Goal: Transaction & Acquisition: Purchase product/service

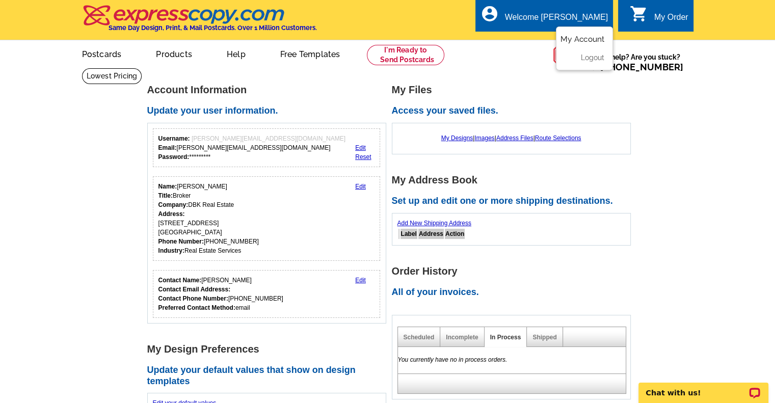
click at [583, 39] on link "My Account" at bounding box center [582, 39] width 44 height 9
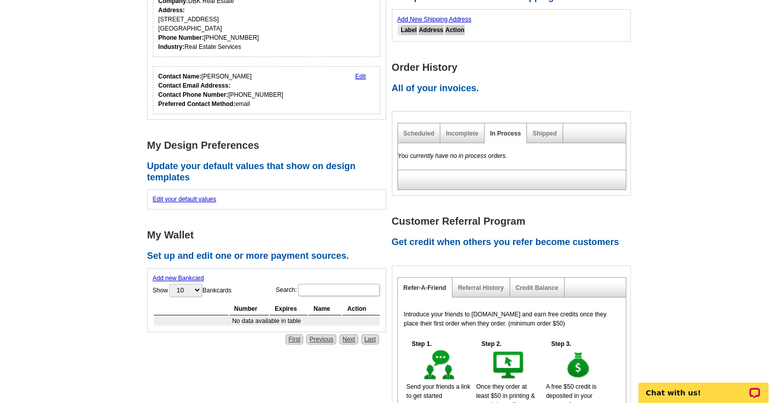
scroll to position [215, 0]
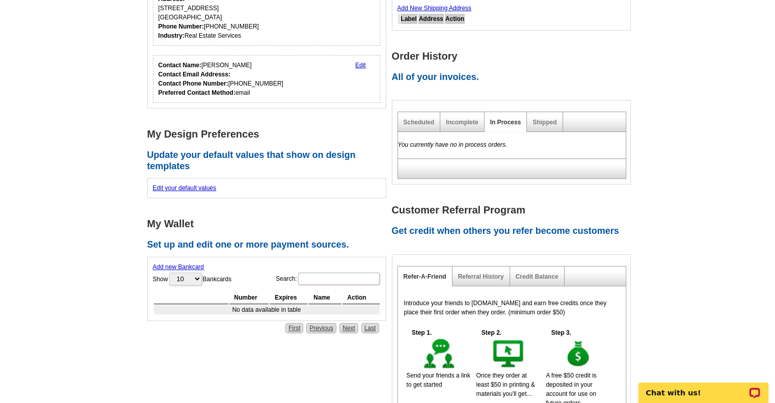
click at [187, 264] on link "Add new Bankcard" at bounding box center [178, 266] width 51 height 7
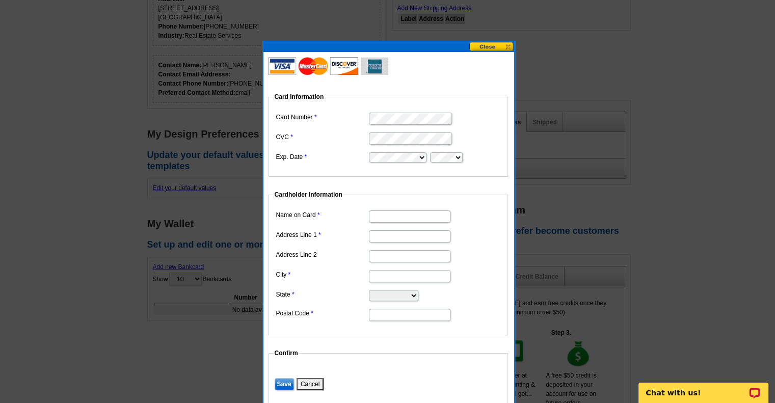
type input "[PERSON_NAME] bilumbu [PERSON_NAME]"
click at [377, 232] on input "Address Line 1" at bounding box center [410, 236] width 82 height 12
type input "1926 FORELAND DR"
type input "HOUSTON"
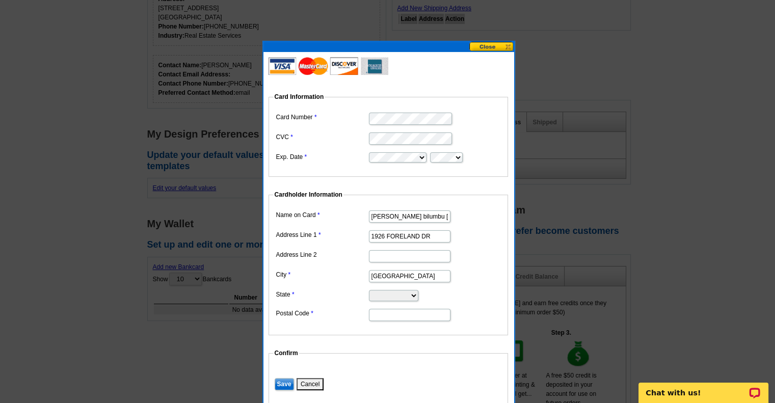
select select "TX"
type input "77077"
click at [279, 381] on input "Save" at bounding box center [284, 384] width 19 height 12
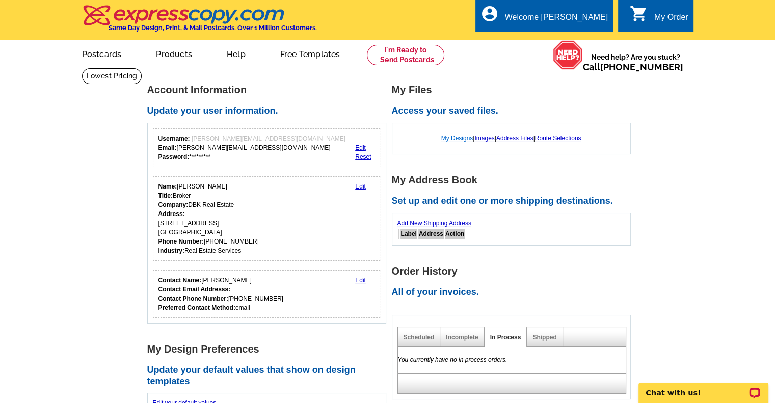
click at [455, 140] on link "My Designs" at bounding box center [457, 137] width 32 height 7
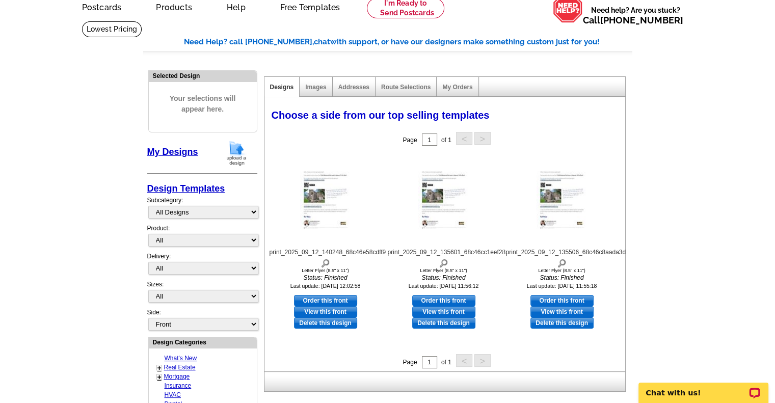
scroll to position [46, 0]
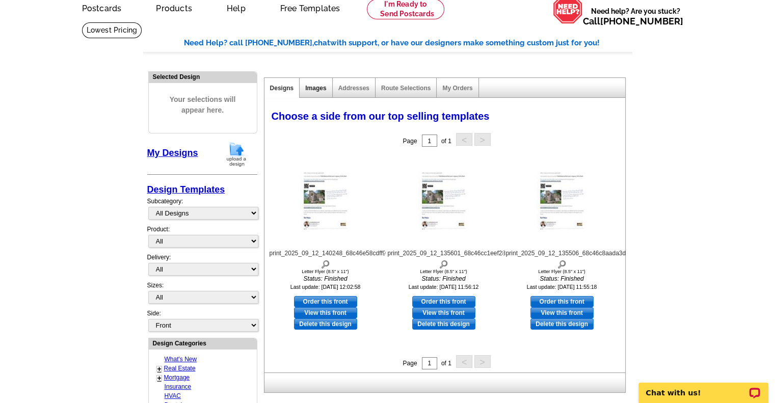
click at [320, 88] on link "Images" at bounding box center [315, 88] width 21 height 7
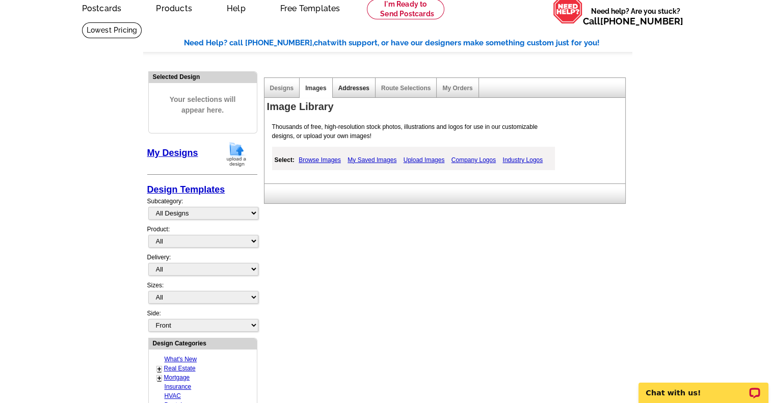
click at [357, 90] on link "Addresses" at bounding box center [353, 88] width 31 height 7
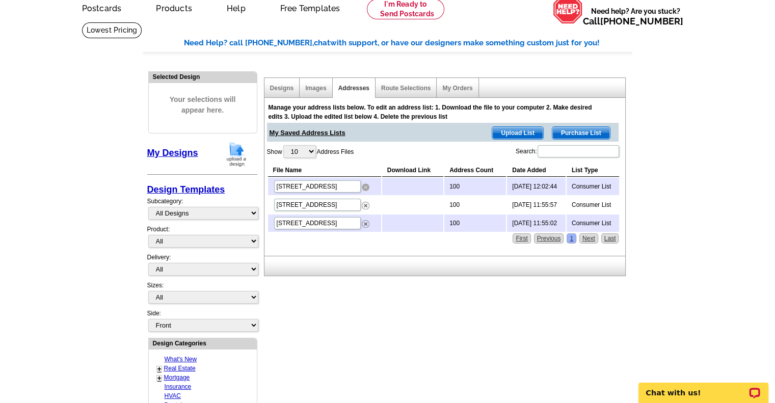
click at [365, 185] on img at bounding box center [366, 187] width 8 height 8
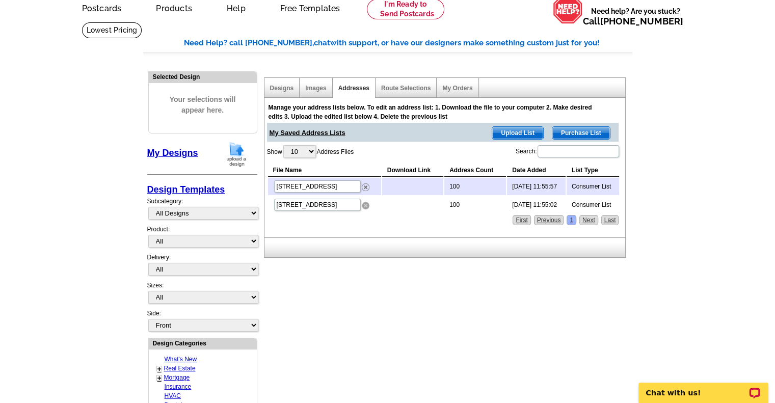
click at [365, 202] on img at bounding box center [366, 206] width 8 height 8
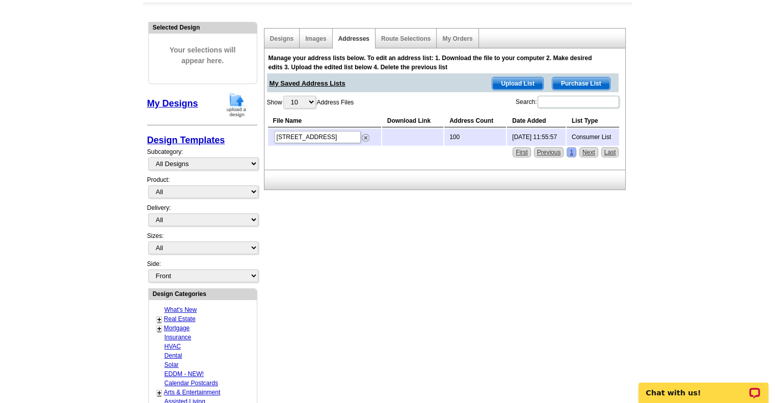
scroll to position [0, 0]
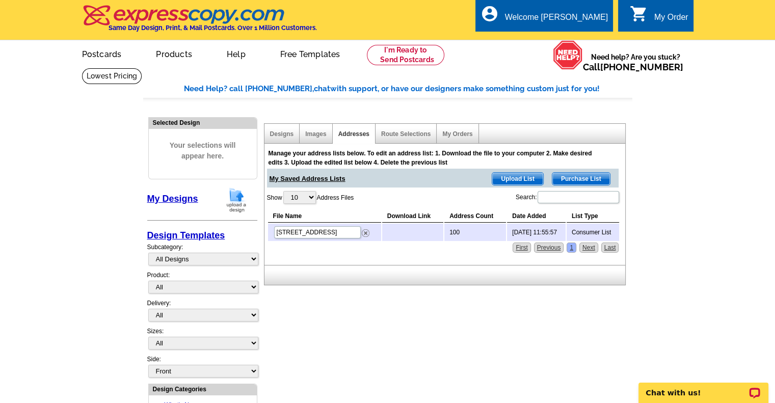
click at [643, 10] on icon "shopping_cart" at bounding box center [639, 14] width 18 height 18
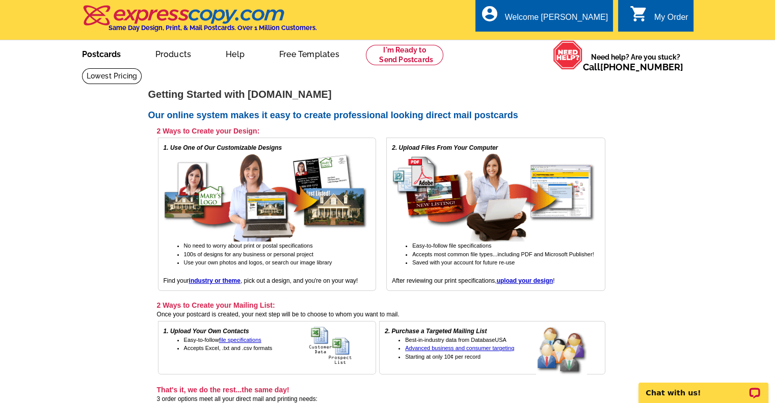
click at [100, 55] on link "Postcards" at bounding box center [101, 53] width 71 height 24
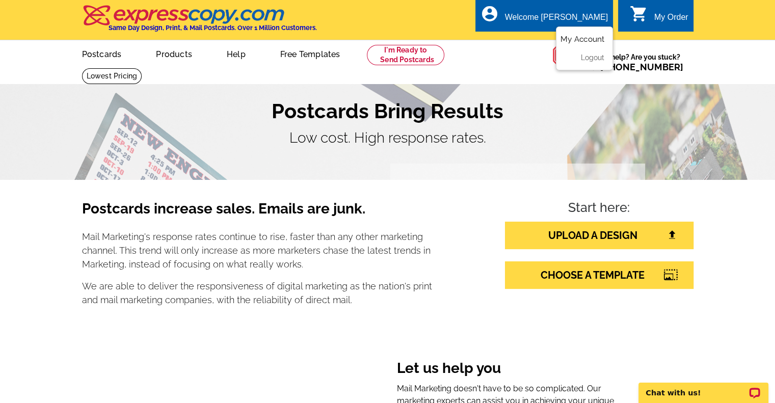
click at [584, 39] on link "My Account" at bounding box center [582, 39] width 44 height 9
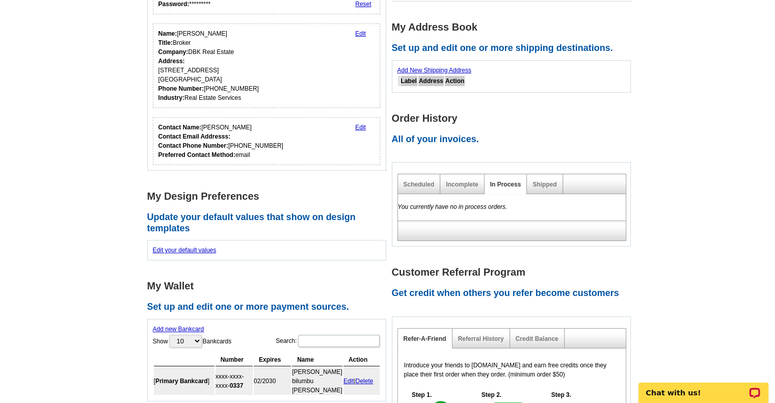
scroll to position [154, 0]
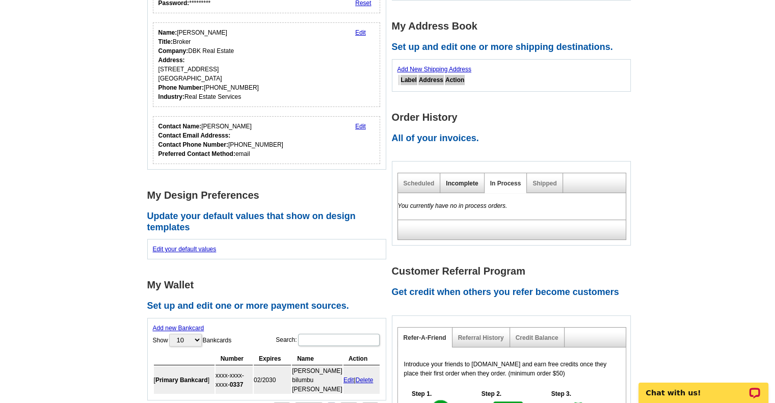
click at [468, 181] on link "Incomplete" at bounding box center [462, 183] width 32 height 7
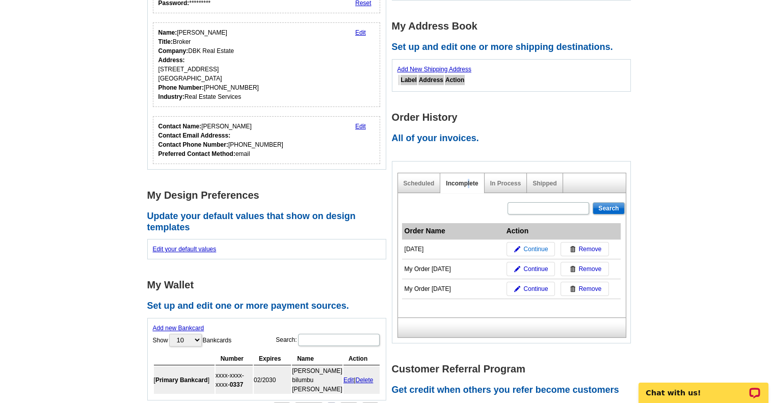
click at [535, 247] on span "Continue" at bounding box center [535, 249] width 24 height 9
click at [529, 247] on span "Continue" at bounding box center [535, 249] width 24 height 9
click at [535, 248] on span "Continue" at bounding box center [535, 249] width 24 height 9
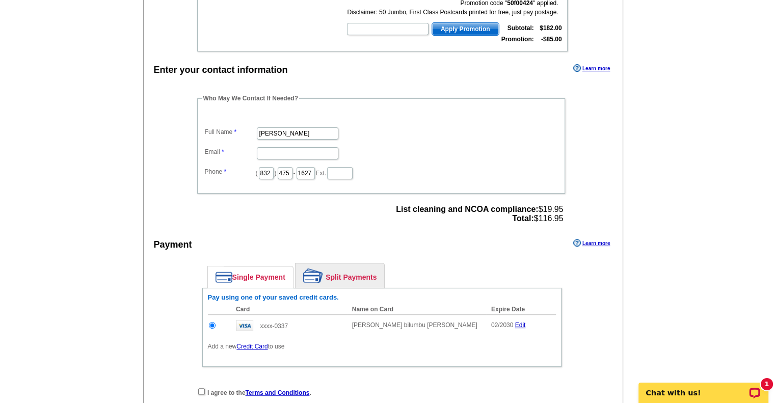
scroll to position [271, 0]
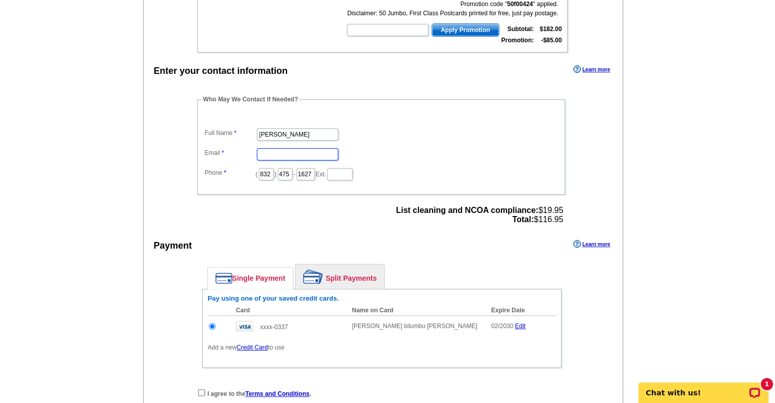
click at [289, 150] on input "Email" at bounding box center [298, 154] width 82 height 12
type input "[PERSON_NAME][EMAIL_ADDRESS][DOMAIN_NAME]"
click at [601, 150] on div "Enter your contact information Learn more Who May We Contact If Needed? Full Na…" at bounding box center [383, 256] width 479 height 387
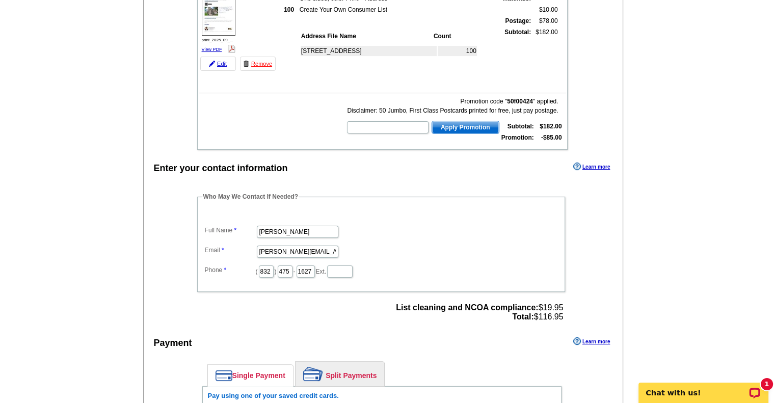
scroll to position [172, 0]
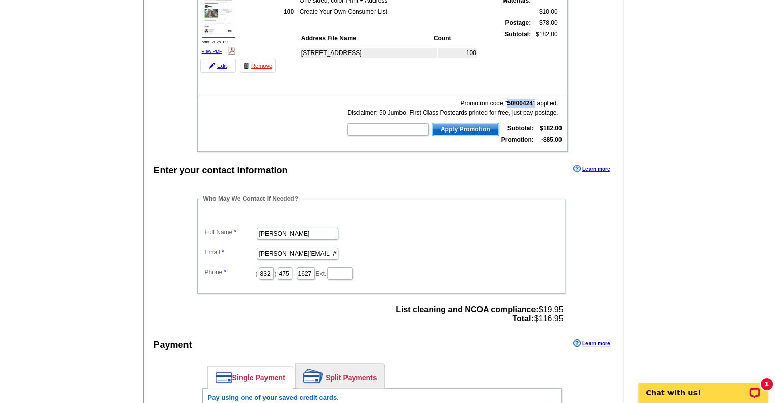
drag, startPoint x: 534, startPoint y: 100, endPoint x: 506, endPoint y: 99, distance: 27.5
click at [506, 99] on div "Promotion code " 50f00424 " applied. Disclaimer: 50 Jumbo, First Class Postcard…" at bounding box center [452, 108] width 212 height 18
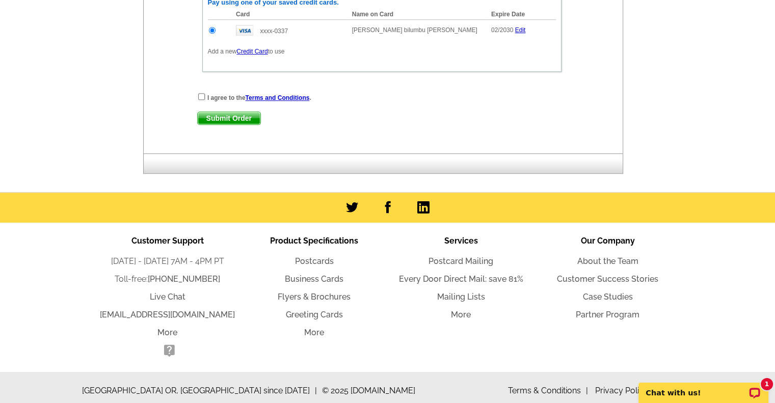
scroll to position [0, 0]
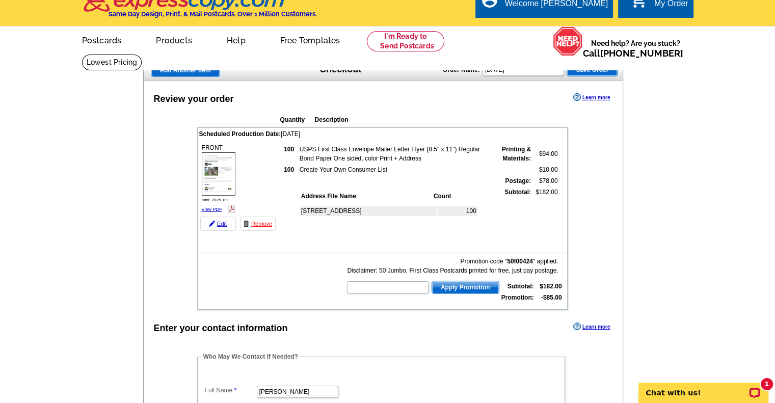
scroll to position [12, 0]
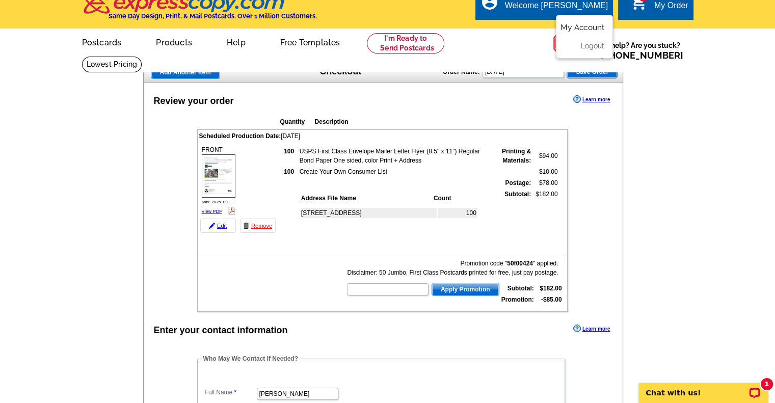
click at [590, 27] on link "My Account" at bounding box center [582, 27] width 44 height 9
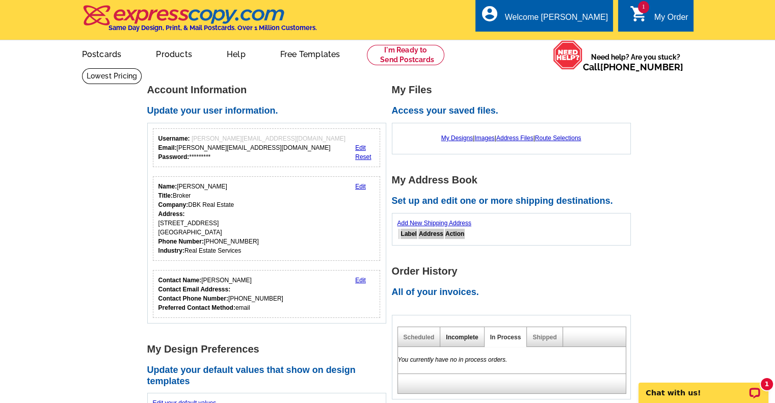
click at [457, 334] on link "Incomplete" at bounding box center [462, 337] width 32 height 7
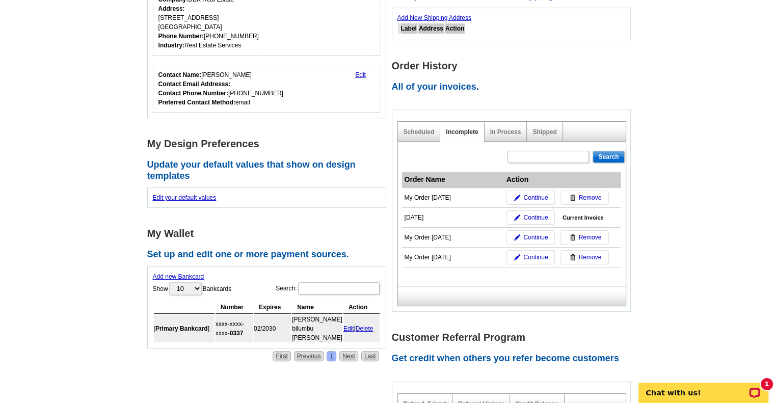
scroll to position [206, 0]
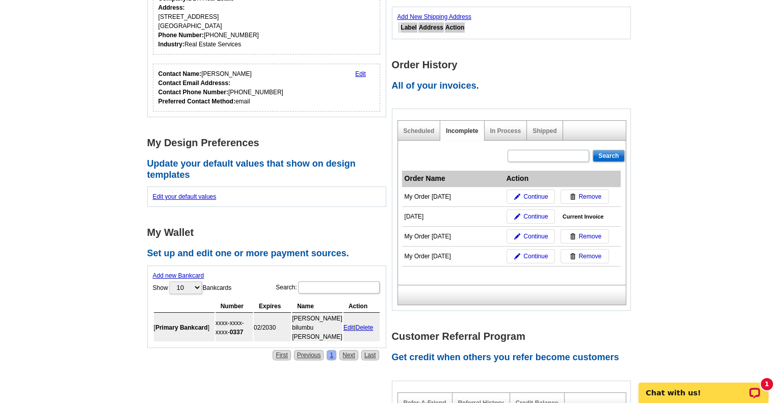
click at [594, 253] on span "Remove" at bounding box center [590, 256] width 23 height 9
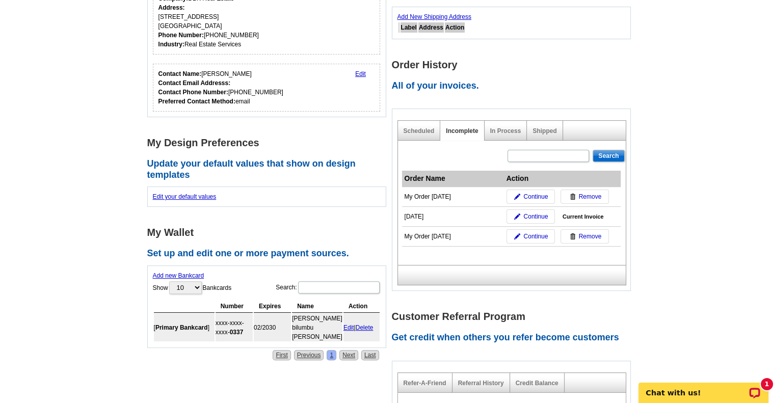
click at [587, 234] on span "Remove" at bounding box center [590, 236] width 23 height 9
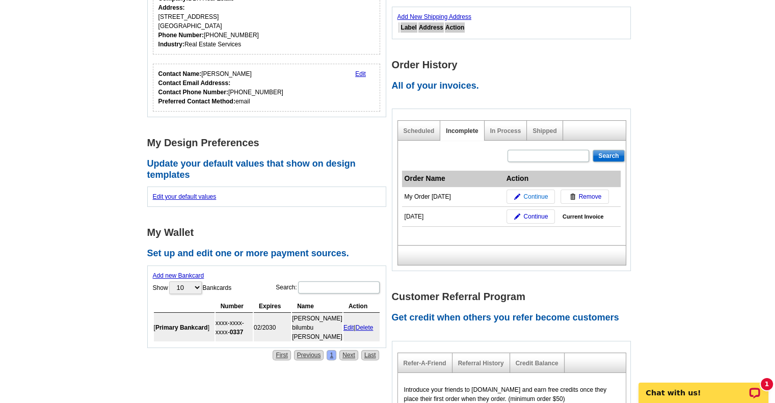
click at [536, 195] on span "Continue" at bounding box center [535, 196] width 24 height 9
click at [532, 194] on span "Continue" at bounding box center [535, 196] width 24 height 9
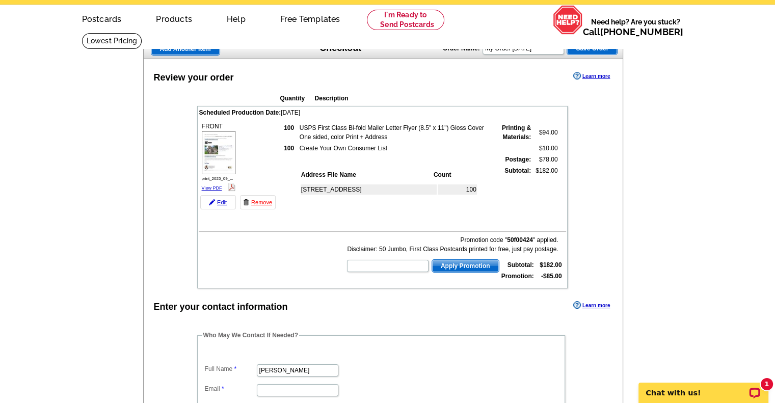
scroll to position [37, 0]
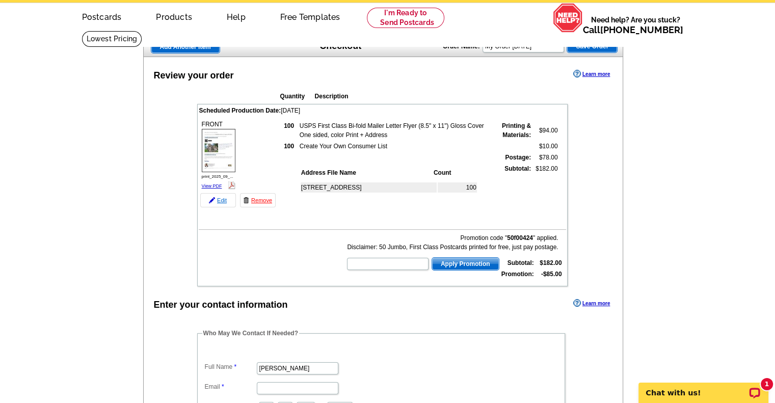
click at [224, 197] on link "Edit" at bounding box center [218, 200] width 36 height 14
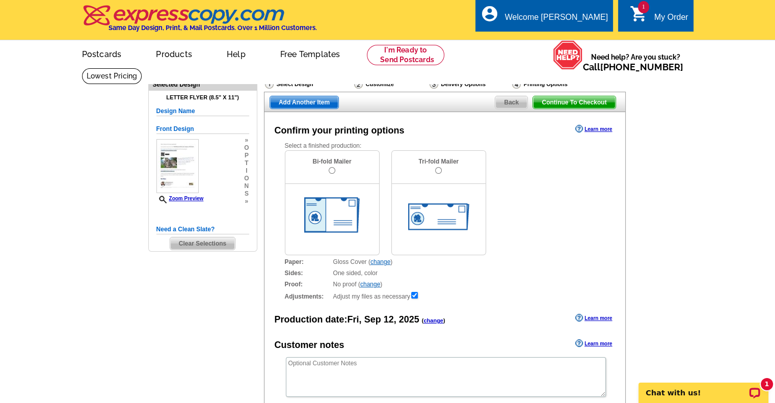
click at [385, 260] on link "change" at bounding box center [380, 261] width 20 height 7
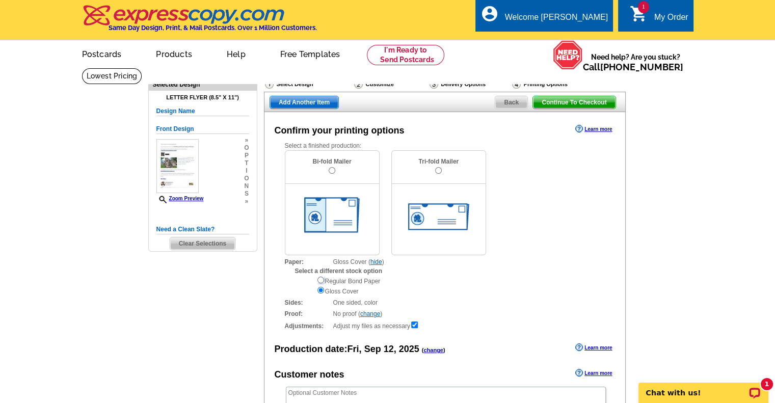
click at [320, 282] on input "radio" at bounding box center [320, 280] width 7 height 7
radio input "true"
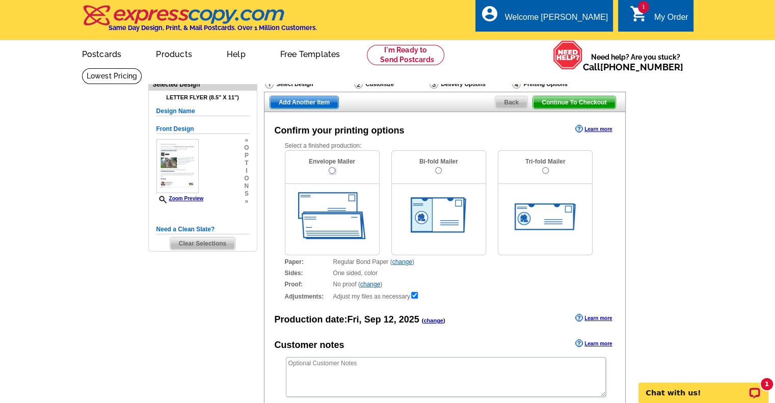
click at [329, 169] on input "radio" at bounding box center [332, 170] width 7 height 7
radio input "true"
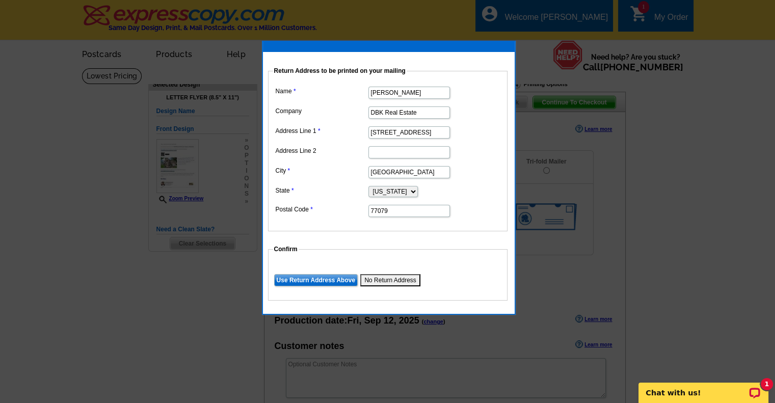
click at [444, 132] on input "[STREET_ADDRESS]" at bounding box center [409, 132] width 82 height 12
click at [440, 132] on input "[STREET_ADDRESS]" at bounding box center [409, 132] width 82 height 12
type input "[STREET_ADDRESS]"
click at [318, 277] on input "Use Return Address Above" at bounding box center [316, 280] width 84 height 12
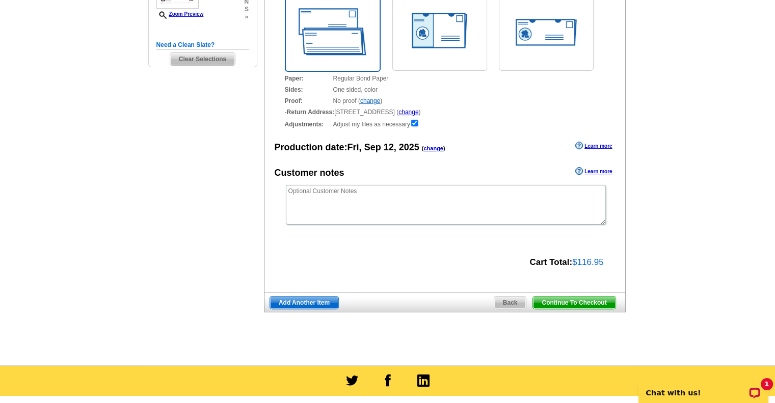
scroll to position [185, 0]
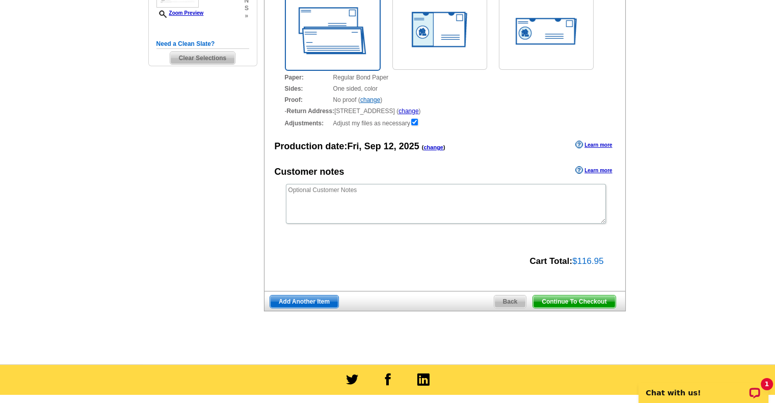
click at [589, 299] on span "Continue To Checkout" at bounding box center [574, 301] width 82 height 12
drag, startPoint x: 577, startPoint y: 300, endPoint x: 680, endPoint y: 264, distance: 108.9
click at [577, 299] on span "Continue To Checkout" at bounding box center [574, 301] width 82 height 12
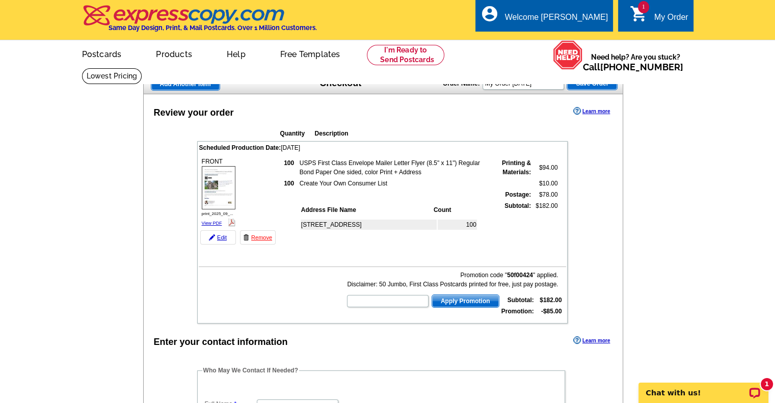
click at [218, 199] on img at bounding box center [219, 187] width 34 height 43
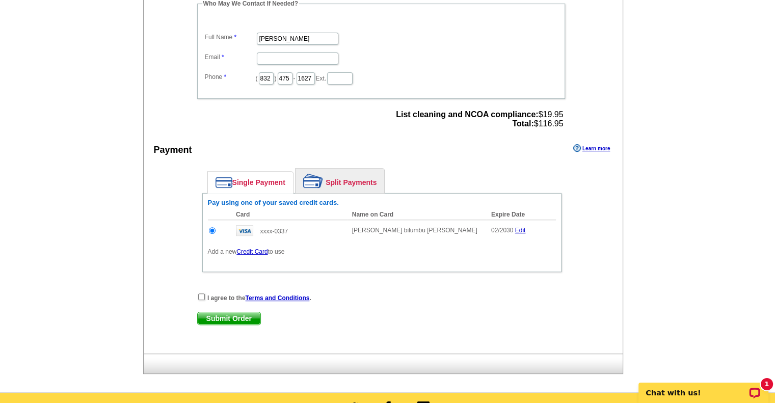
scroll to position [370, 0]
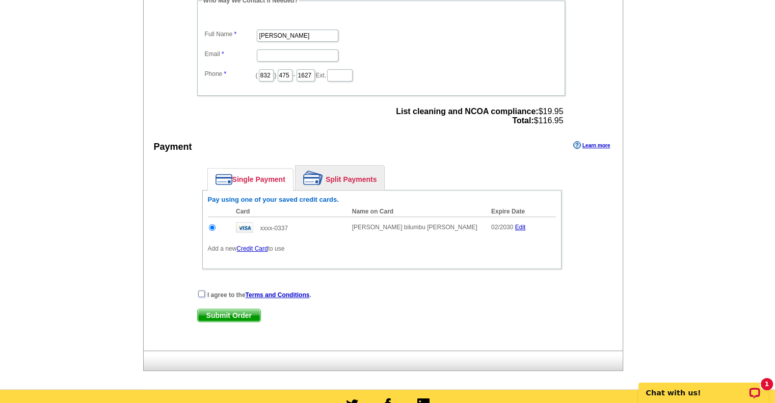
click at [198, 290] on input "checkbox" at bounding box center [201, 293] width 7 height 7
checkbox input "true"
click at [230, 310] on span "Submit Order" at bounding box center [229, 315] width 63 height 12
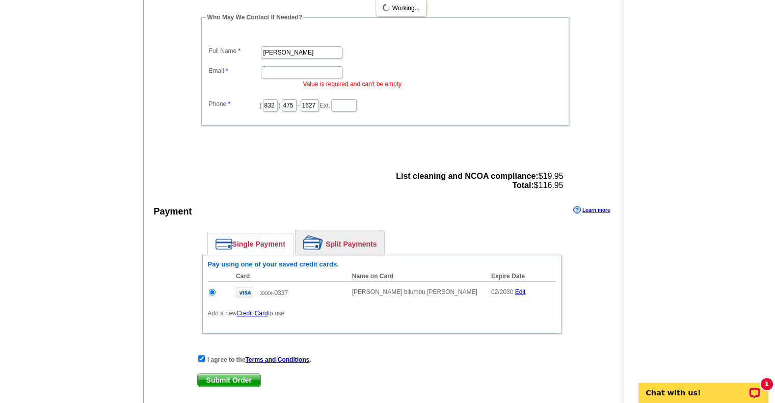
scroll to position [366, 0]
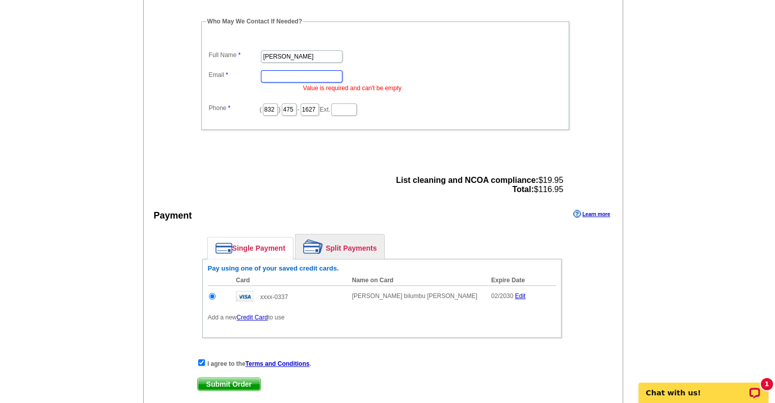
click at [280, 73] on input "Email" at bounding box center [302, 76] width 82 height 12
type input "[PERSON_NAME][EMAIL_ADDRESS][DOMAIN_NAME]"
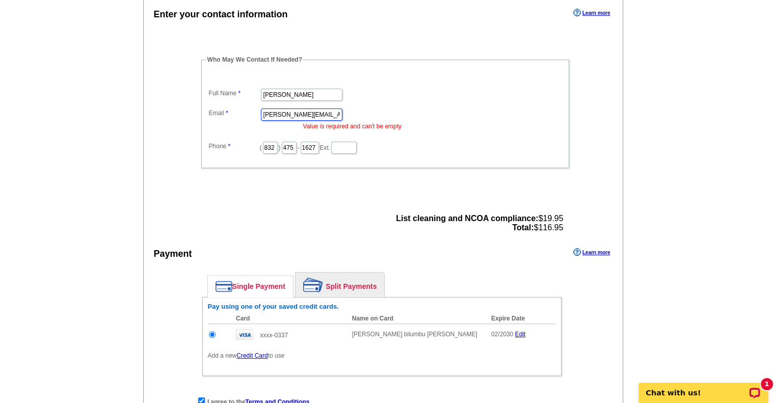
scroll to position [380, 0]
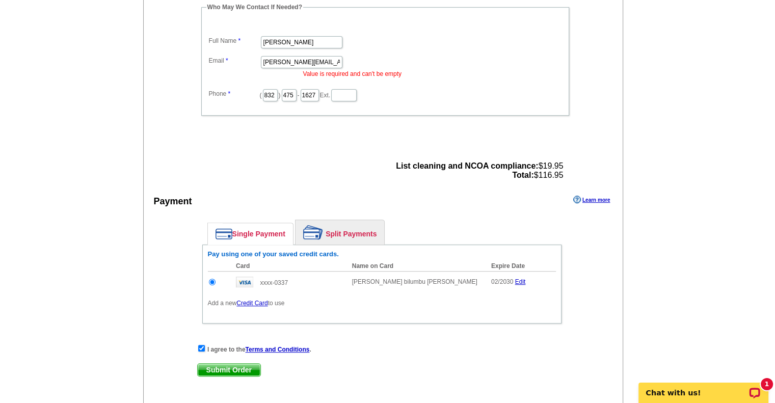
click at [236, 366] on span "Submit Order" at bounding box center [229, 370] width 63 height 12
